Goal: Task Accomplishment & Management: Manage account settings

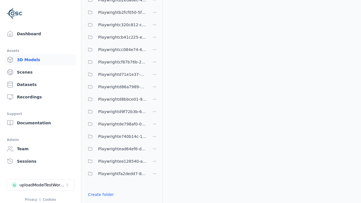
click at [99, 195] on link "Create folder" at bounding box center [101, 195] width 26 height 6
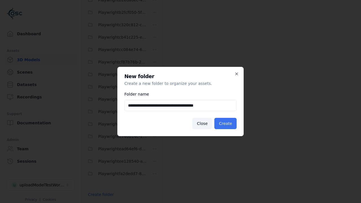
type input "**********"
click at [227, 124] on button "Create" at bounding box center [226, 123] width 22 height 11
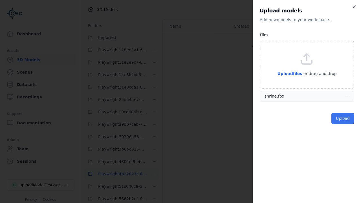
click at [344, 119] on button "Upload" at bounding box center [343, 118] width 23 height 11
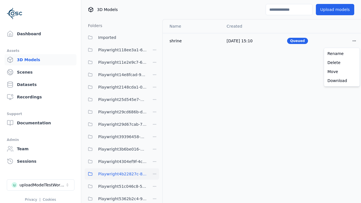
click at [355, 41] on html "Support Dashboard Assets 3D Models Scenes Datasets Recordings Support Documenta…" at bounding box center [180, 101] width 361 height 203
click at [342, 63] on div "Delete" at bounding box center [342, 62] width 33 height 9
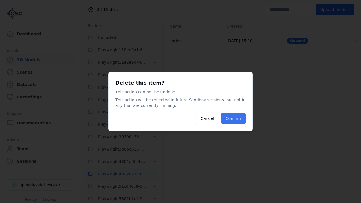
click at [234, 119] on button "Confirm" at bounding box center [233, 118] width 25 height 11
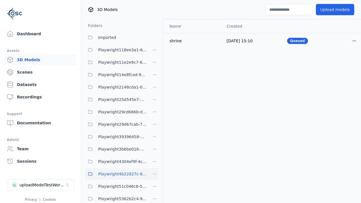
click at [155, 174] on html "Support Dashboard Assets 3D Models Scenes Datasets Recordings Support Documenta…" at bounding box center [180, 101] width 361 height 203
